Goal: Task Accomplishment & Management: Manage account settings

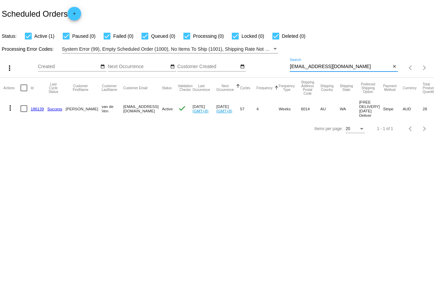
click at [258, 82] on app-dashboard-scheduled-orders "Scheduled Orders add Status: Active (1) Paused (0) Failed (0) Queued (0) Proces…" at bounding box center [217, 69] width 434 height 138
type input "[EMAIL_ADDRESS][DOMAIN_NAME]"
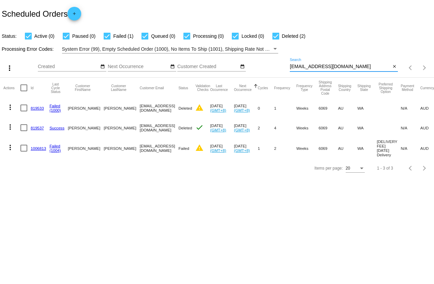
click at [56, 152] on link "(1004)" at bounding box center [55, 150] width 12 height 4
click at [10, 149] on mat-icon "more_vert" at bounding box center [10, 148] width 8 height 8
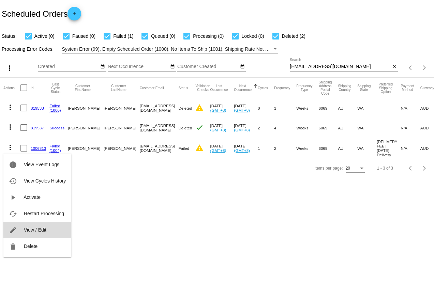
click at [34, 232] on span "View / Edit" at bounding box center [35, 229] width 23 height 5
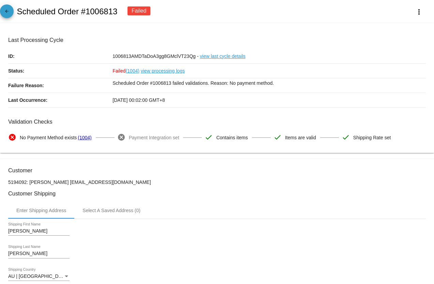
click at [10, 9] on mat-icon "arrow_back" at bounding box center [7, 13] width 8 height 8
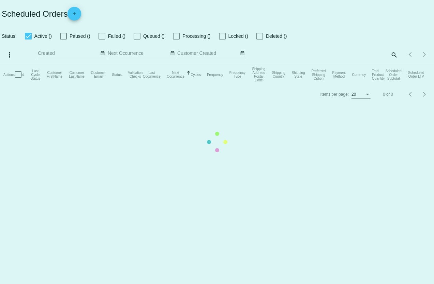
checkbox input "true"
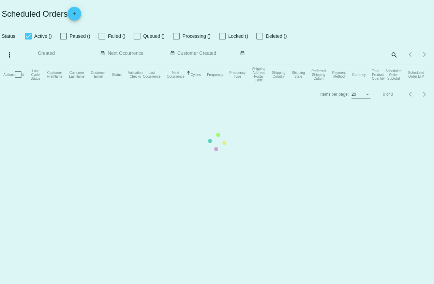
checkbox input "true"
